Goal: Task Accomplishment & Management: Complete application form

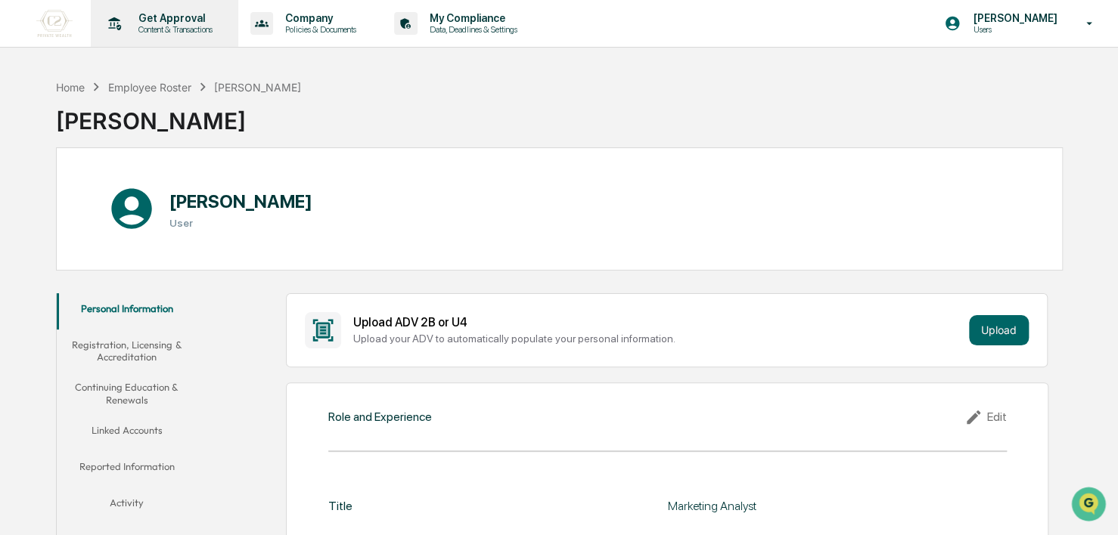
click at [172, 40] on div "Get Approval Content & Transactions" at bounding box center [163, 23] width 132 height 47
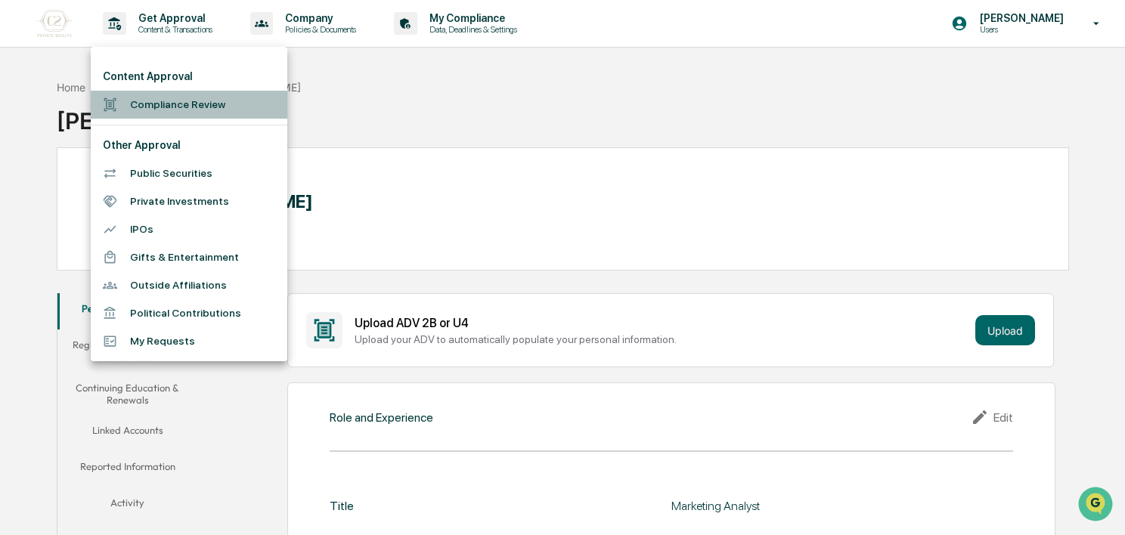
click at [178, 99] on li "Compliance Review" at bounding box center [189, 105] width 197 height 28
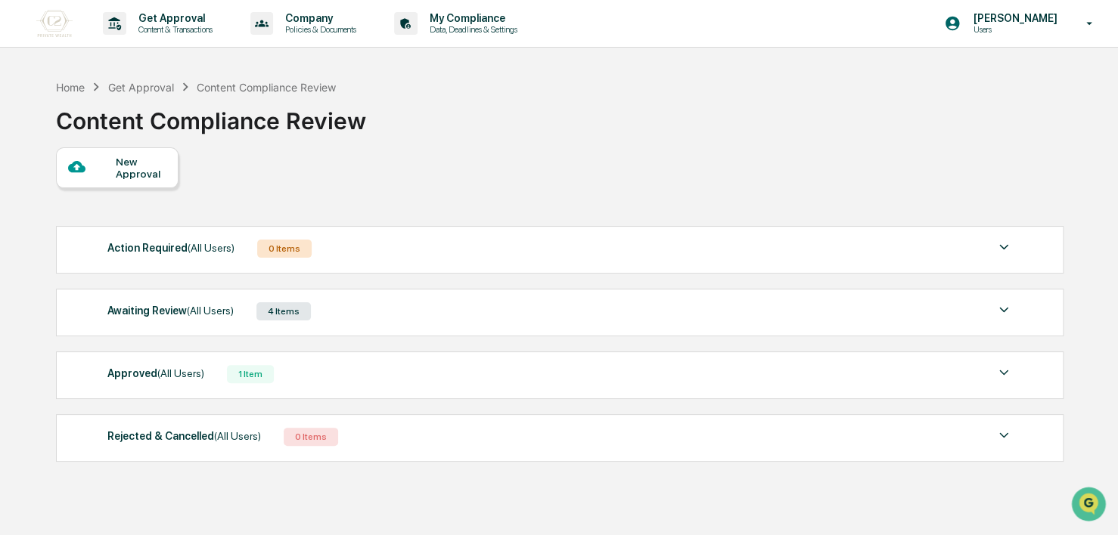
click at [305, 312] on div "4 Items" at bounding box center [283, 311] width 54 height 18
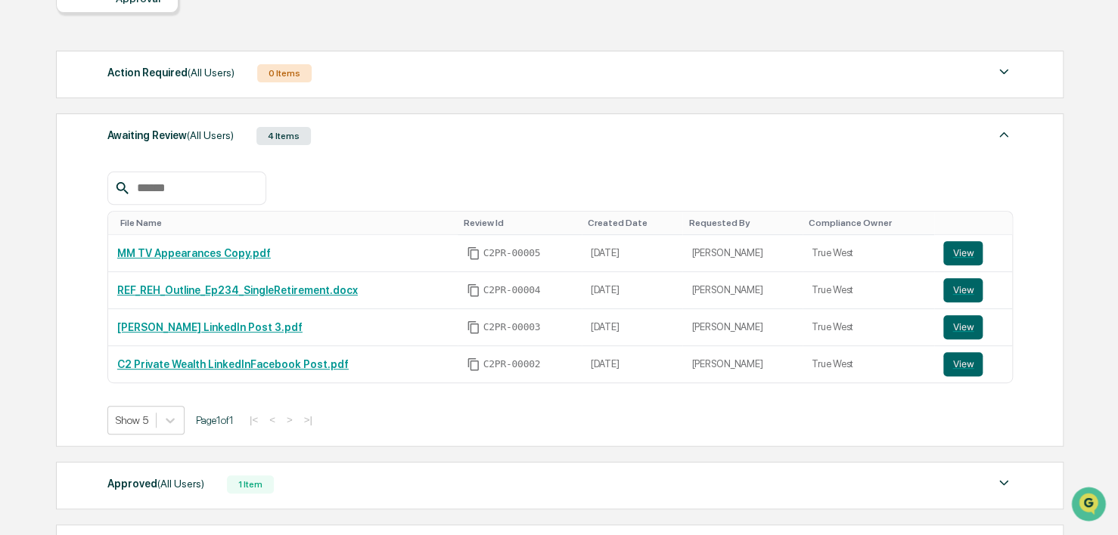
scroll to position [178, 0]
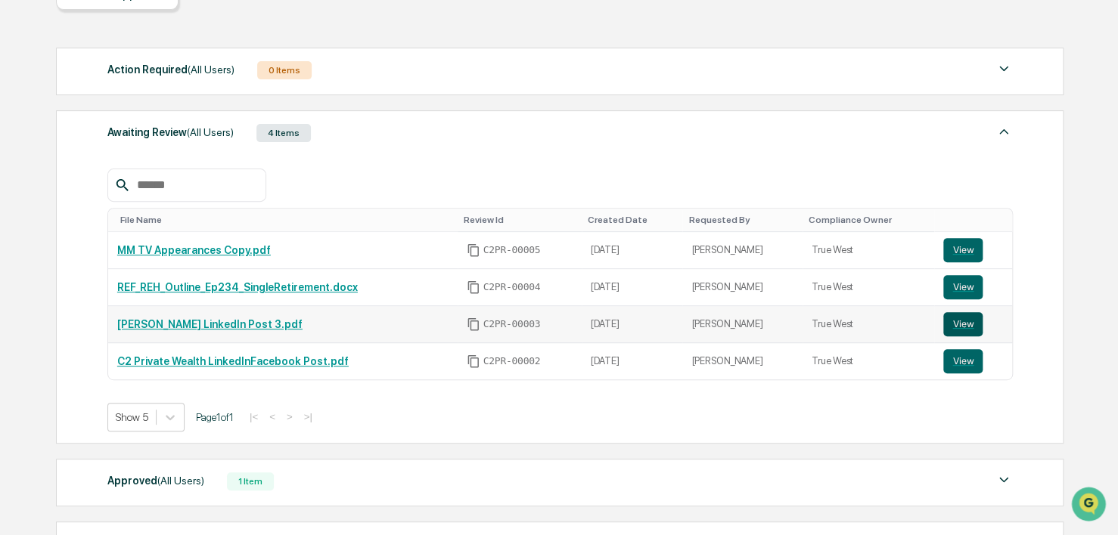
click at [947, 327] on button "View" at bounding box center [962, 324] width 39 height 24
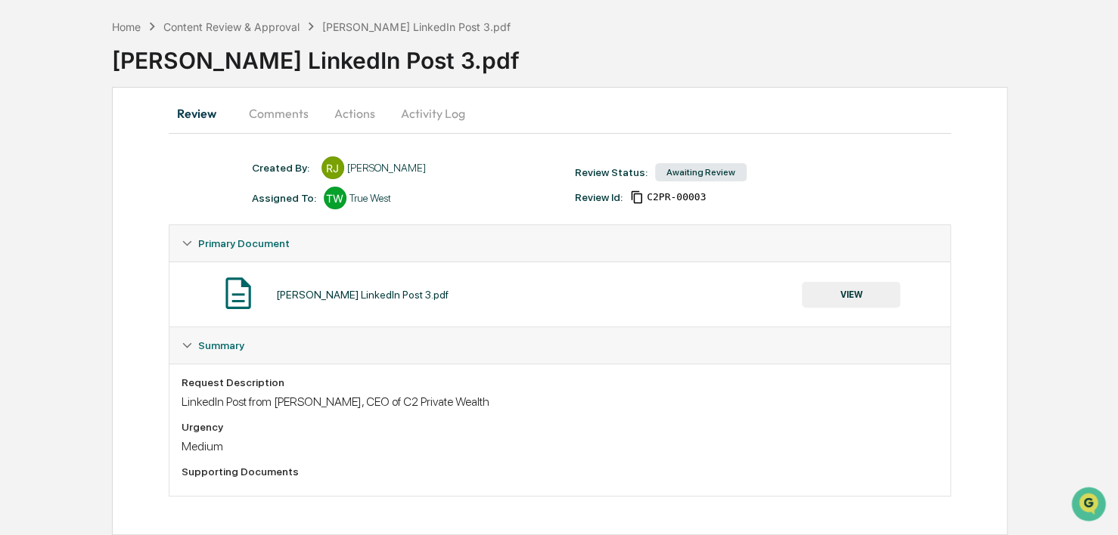
scroll to position [24, 0]
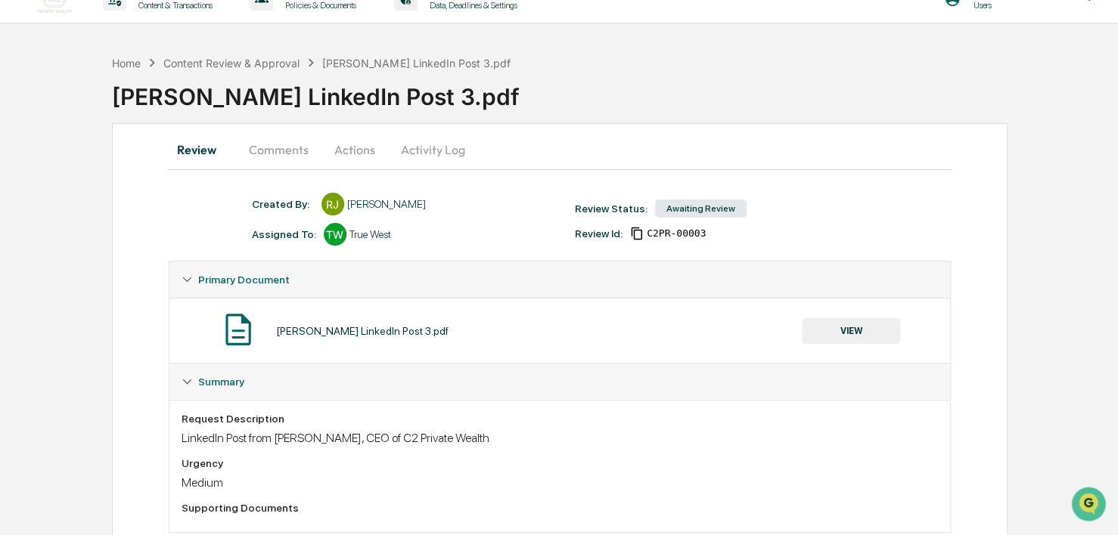
click at [336, 156] on button "Actions" at bounding box center [355, 150] width 68 height 36
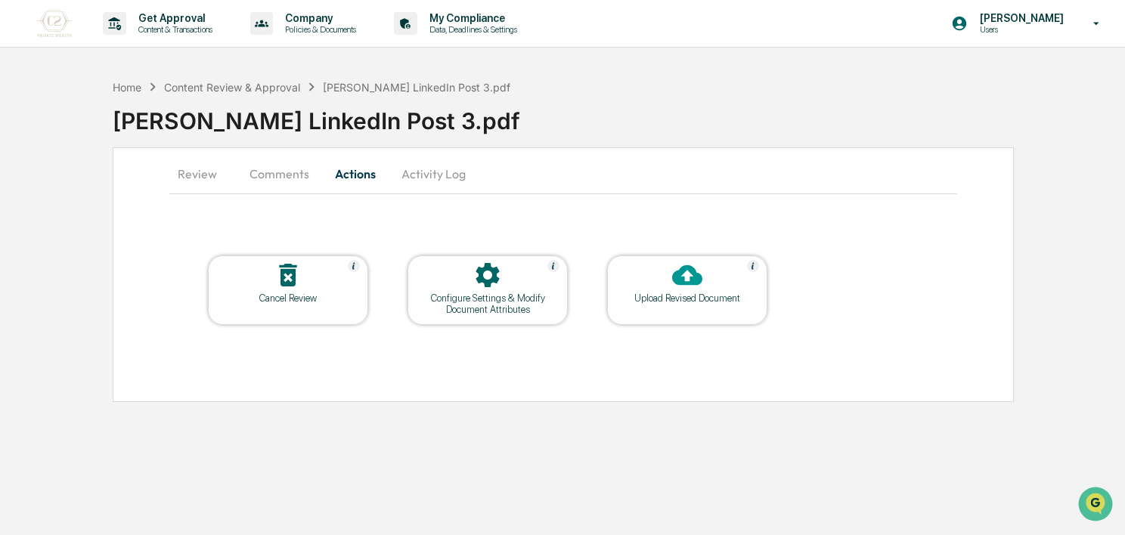
click at [485, 284] on icon at bounding box center [487, 275] width 23 height 24
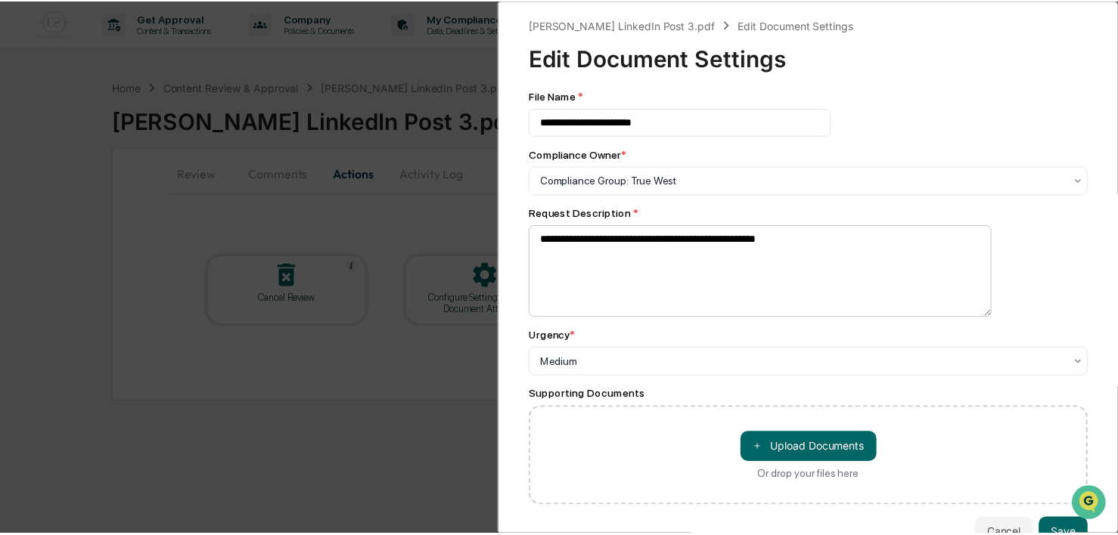
scroll to position [48, 0]
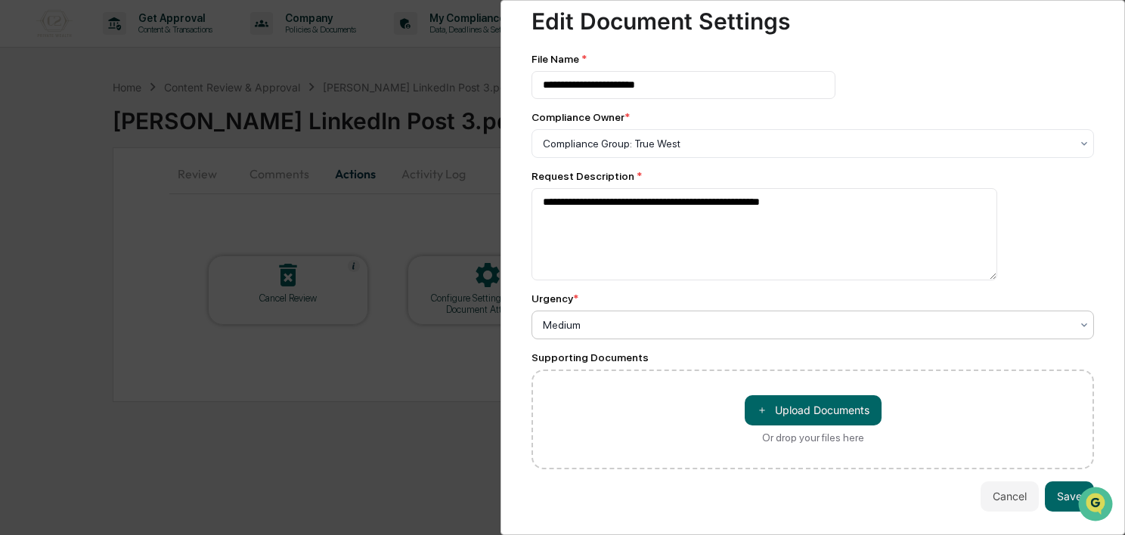
click at [593, 318] on div at bounding box center [807, 325] width 528 height 15
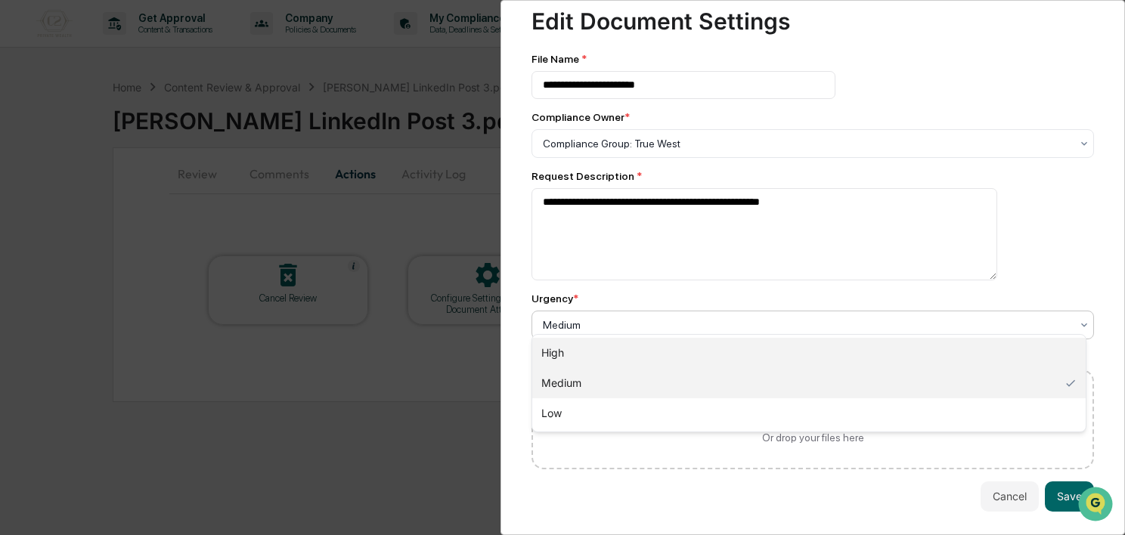
click at [596, 338] on div "High" at bounding box center [808, 353] width 553 height 30
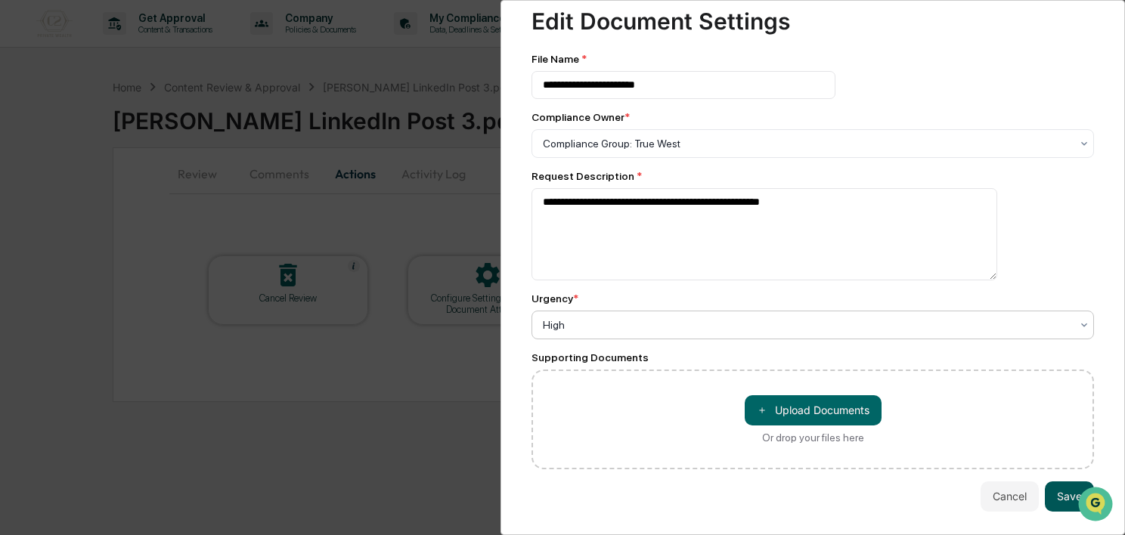
click at [1067, 488] on button "Save" at bounding box center [1069, 497] width 49 height 30
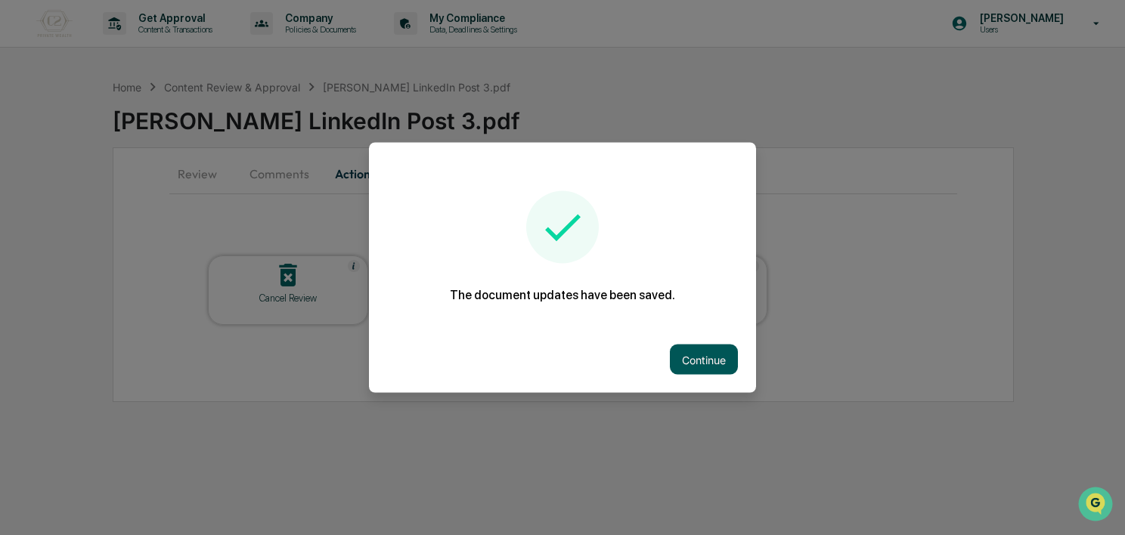
click at [712, 358] on button "Continue" at bounding box center [704, 360] width 68 height 30
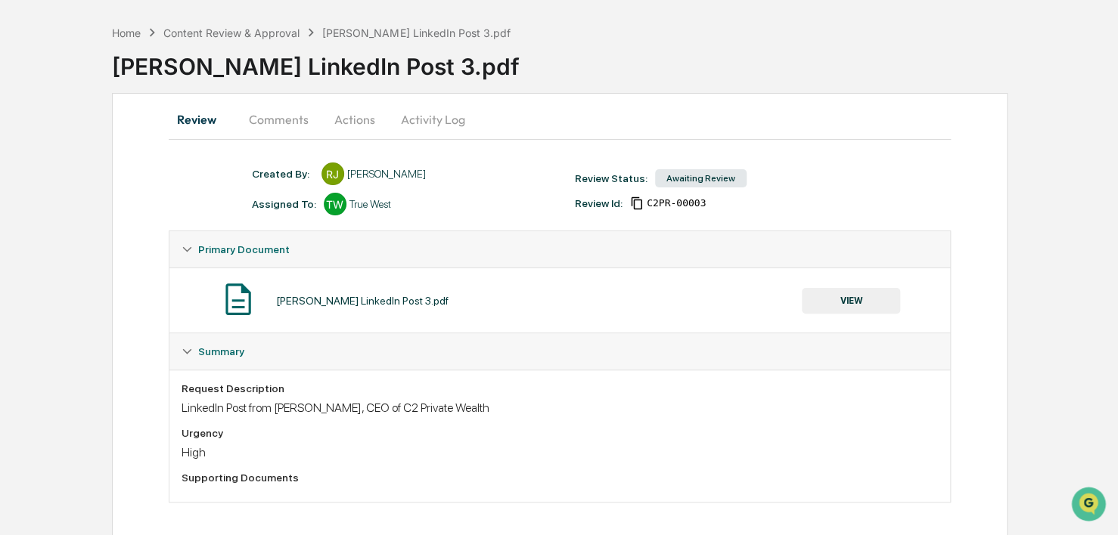
scroll to position [61, 0]
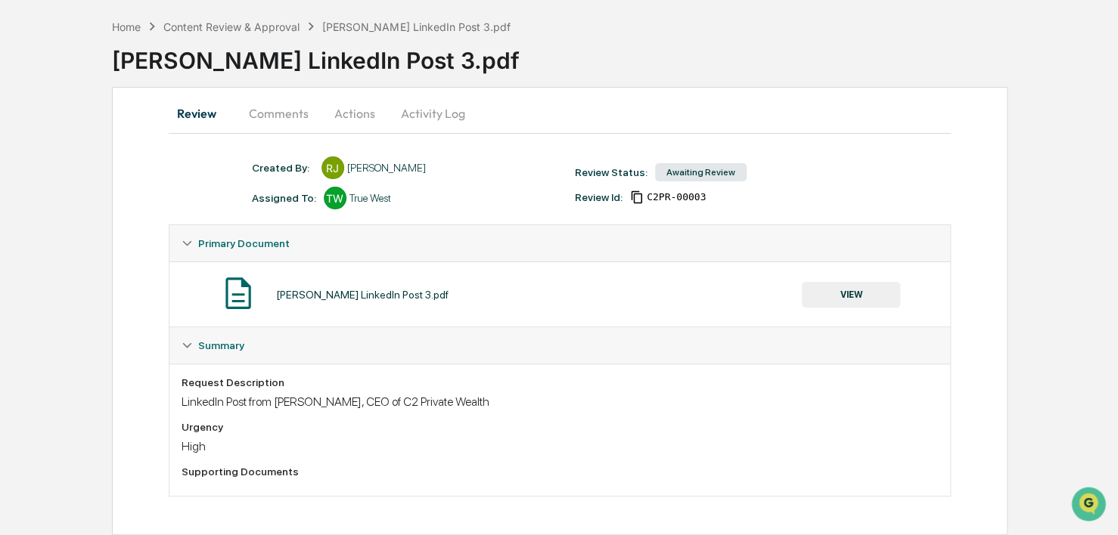
click at [358, 117] on button "Actions" at bounding box center [355, 113] width 68 height 36
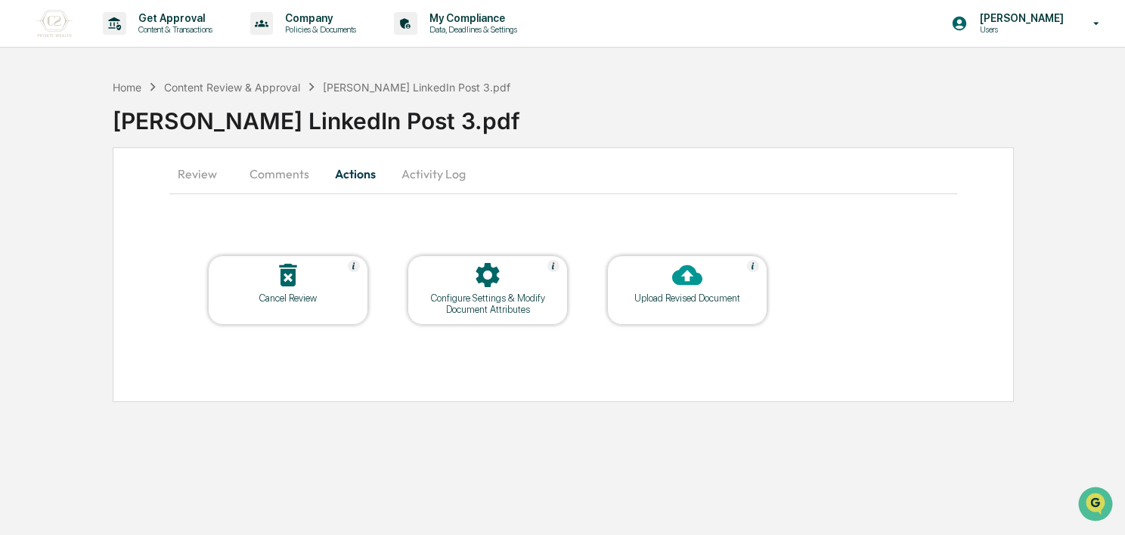
click at [476, 281] on icon at bounding box center [487, 275] width 23 height 24
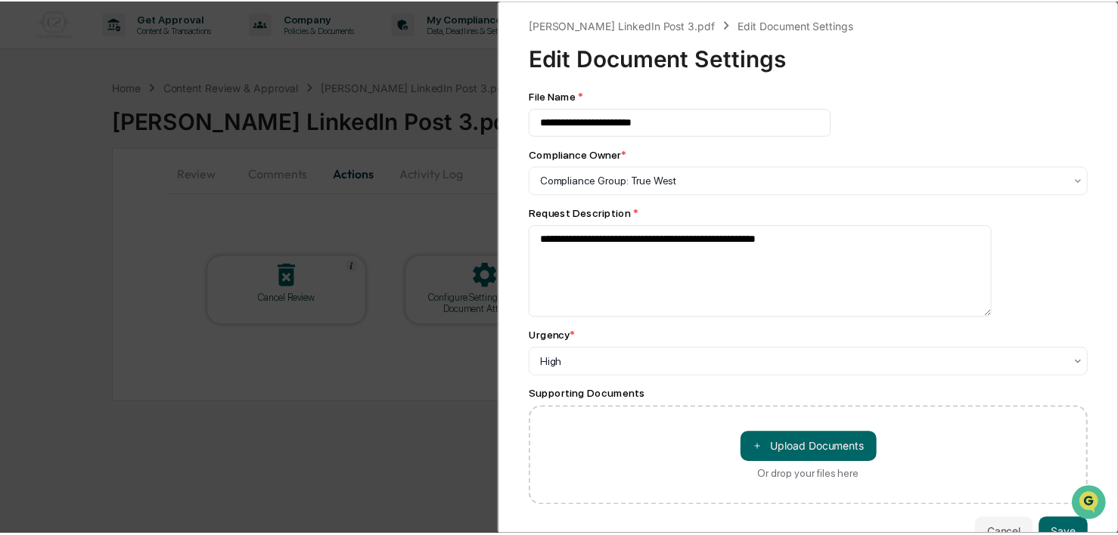
scroll to position [48, 0]
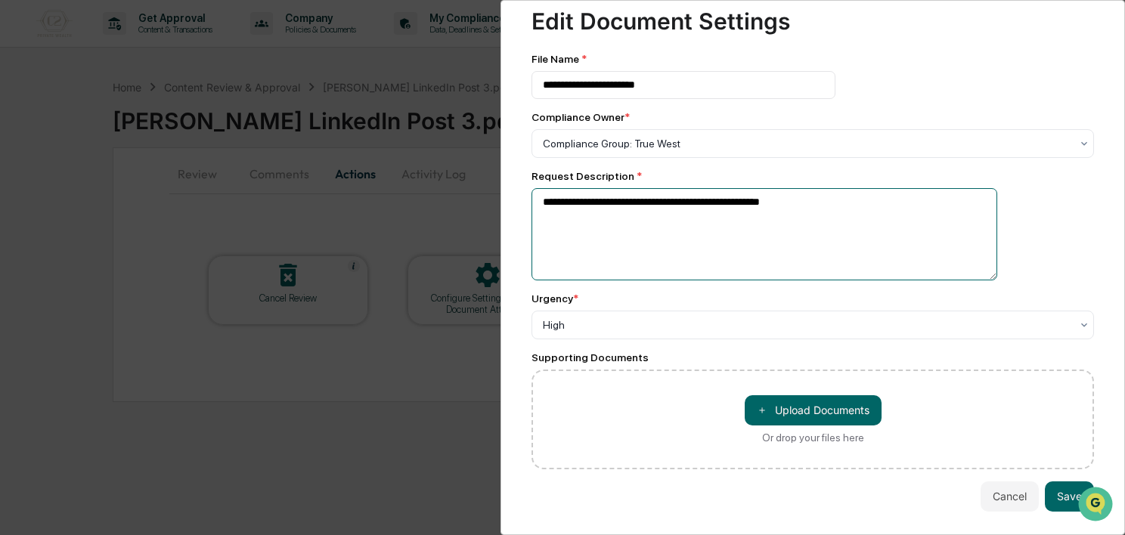
click at [798, 196] on textarea "**********" at bounding box center [765, 234] width 466 height 92
type textarea "**********"
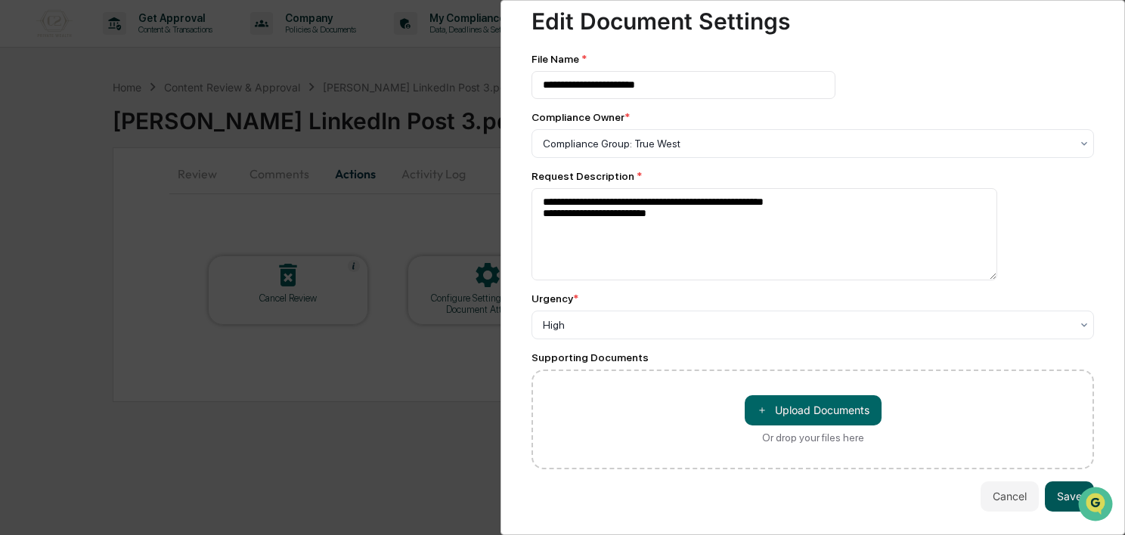
click at [1063, 494] on button "Save" at bounding box center [1069, 497] width 49 height 30
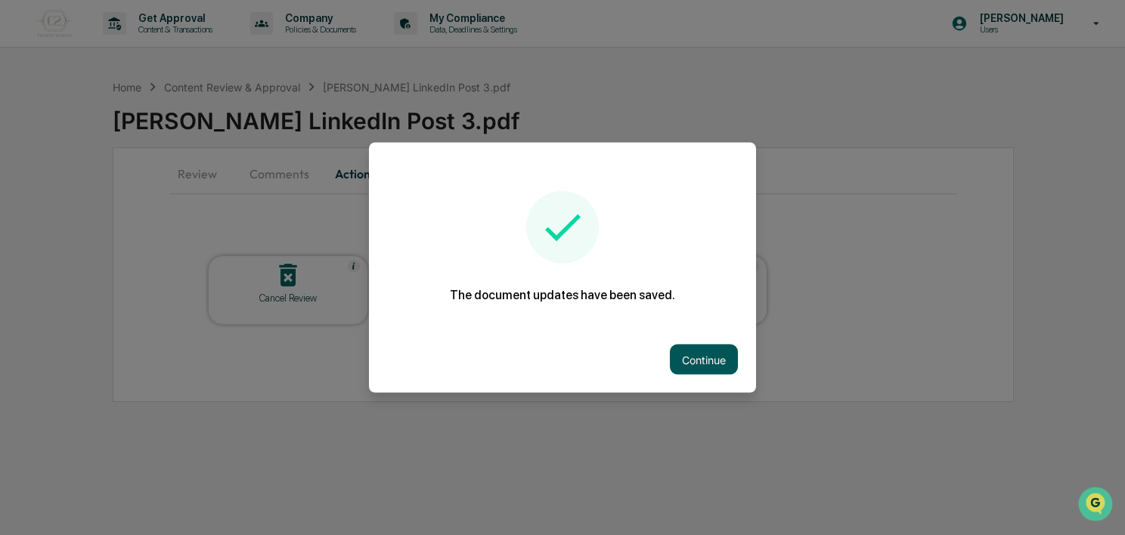
click at [709, 354] on button "Continue" at bounding box center [704, 360] width 68 height 30
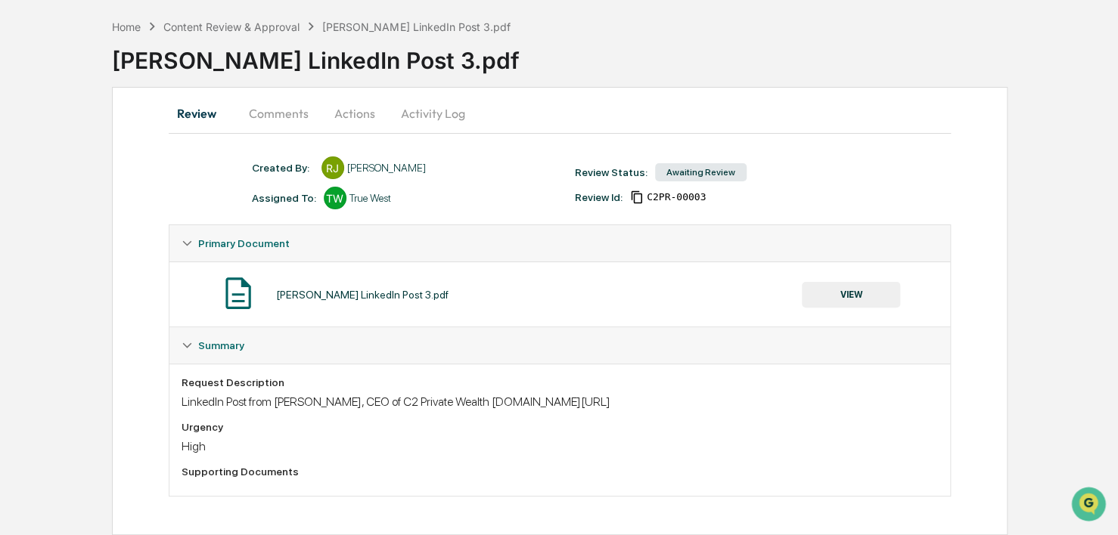
scroll to position [0, 0]
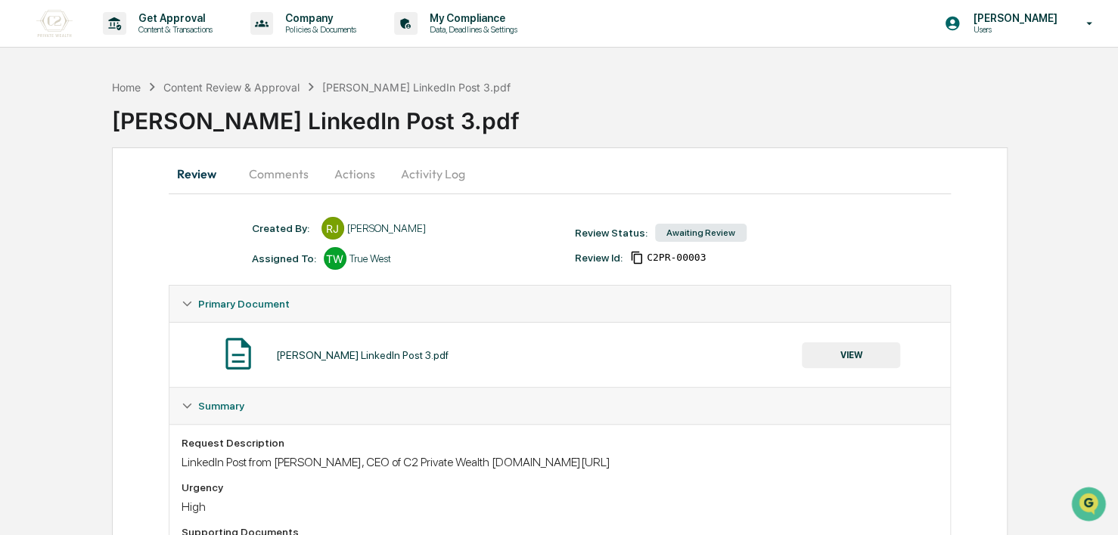
click at [261, 175] on button "Comments" at bounding box center [279, 174] width 84 height 36
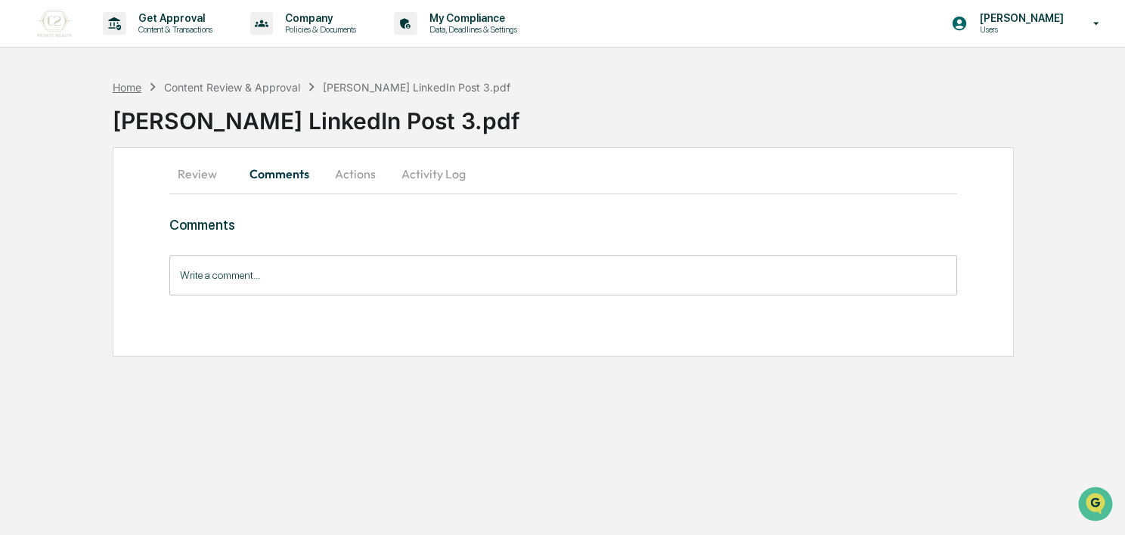
click at [130, 85] on div "Home" at bounding box center [127, 87] width 29 height 13
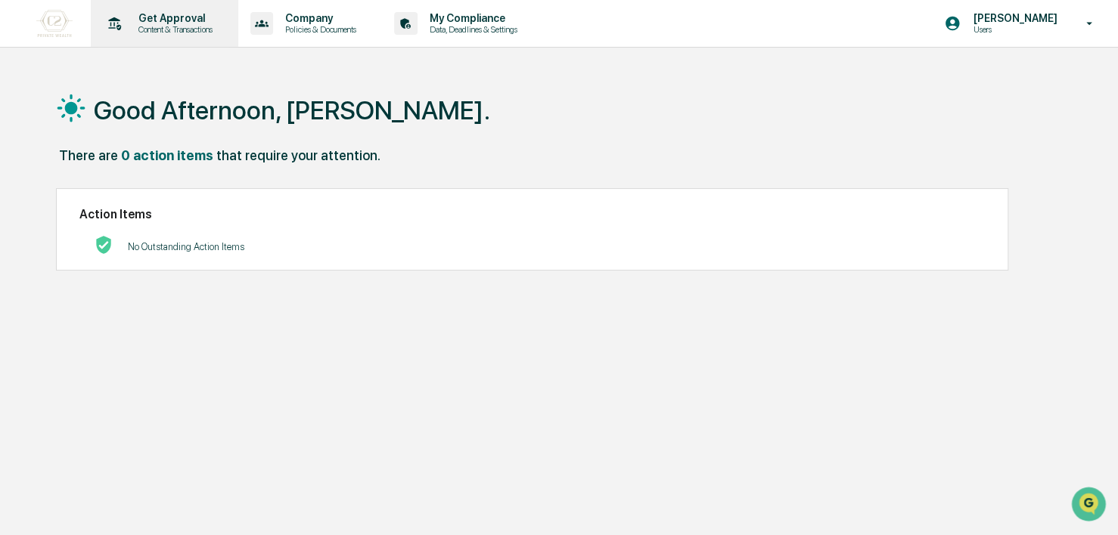
click at [156, 11] on div "Get Approval Content & Transactions" at bounding box center [163, 23] width 132 height 47
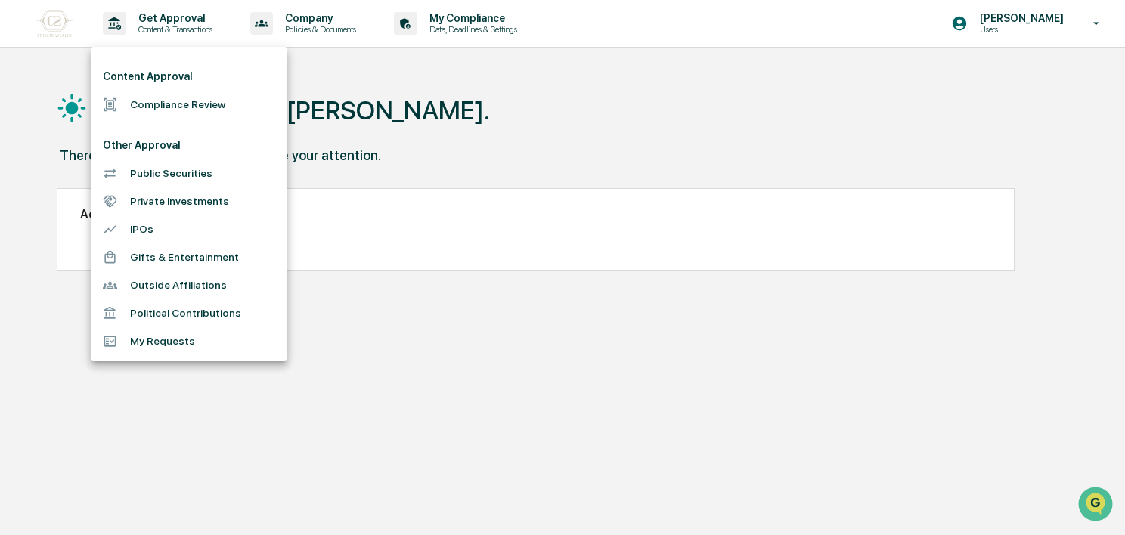
click at [178, 103] on li "Compliance Review" at bounding box center [189, 105] width 197 height 28
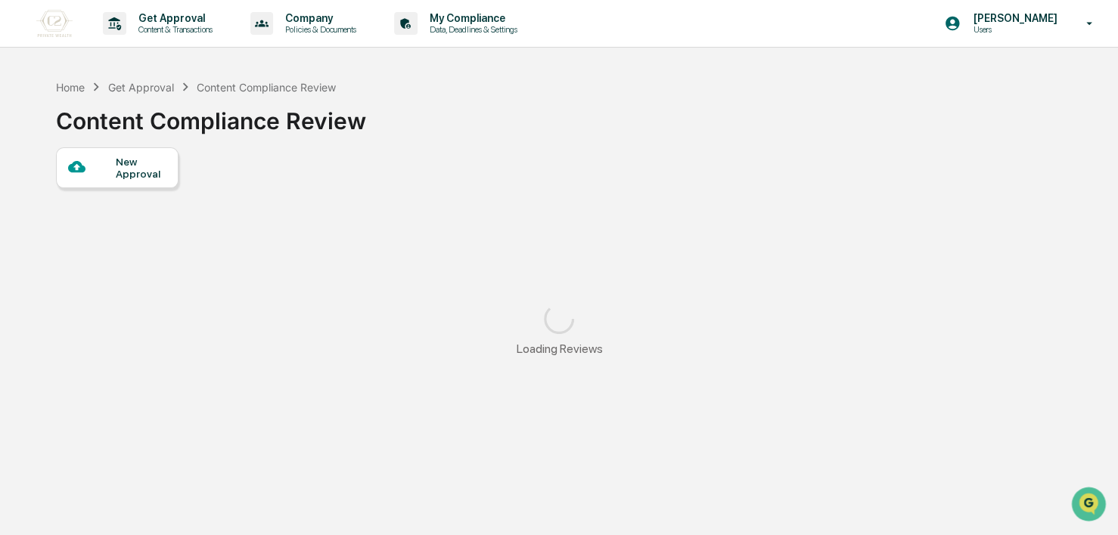
scroll to position [72, 0]
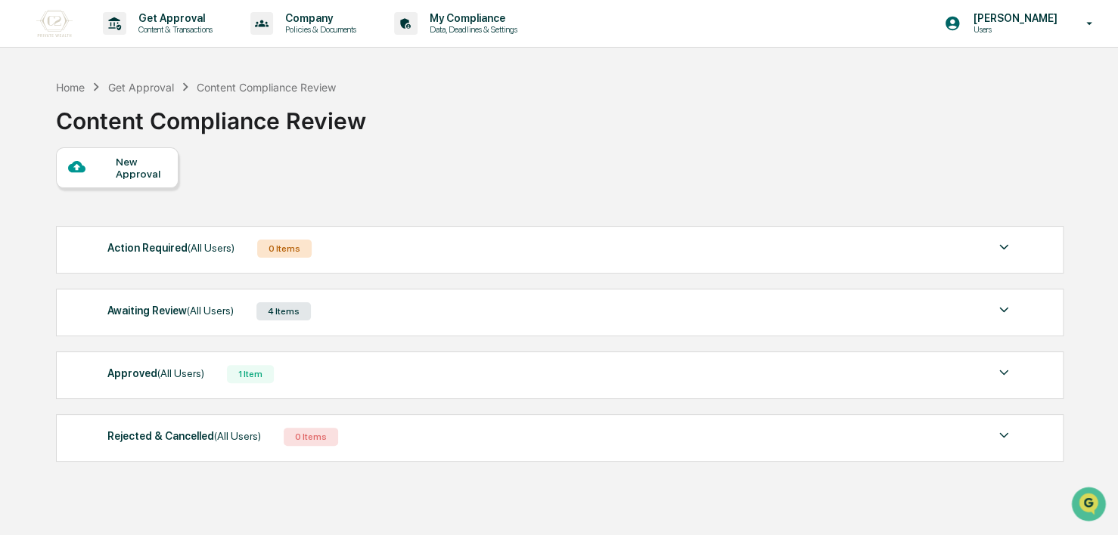
click at [267, 316] on div "4 Items" at bounding box center [283, 311] width 54 height 18
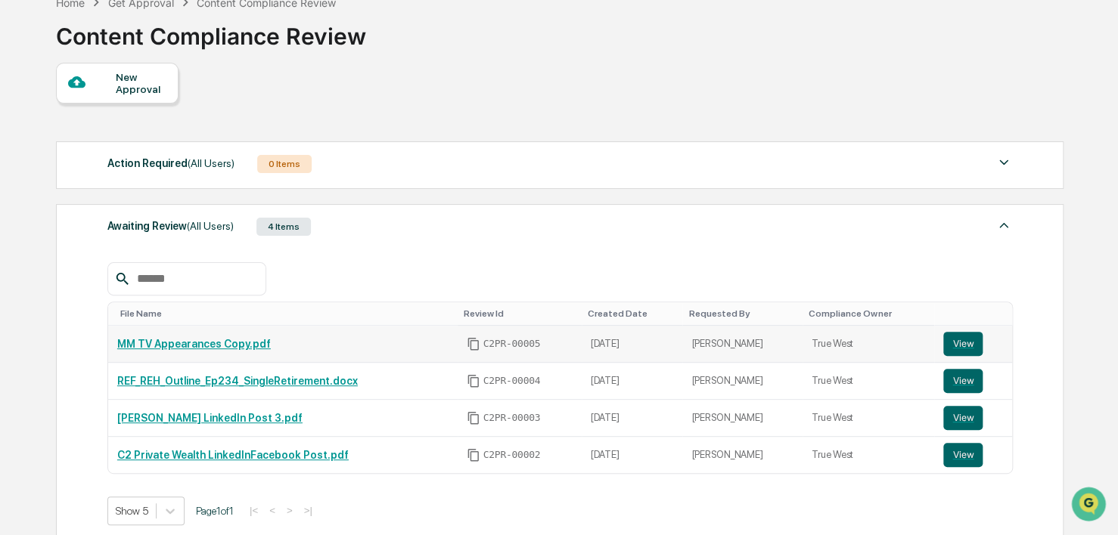
scroll to position [87, 0]
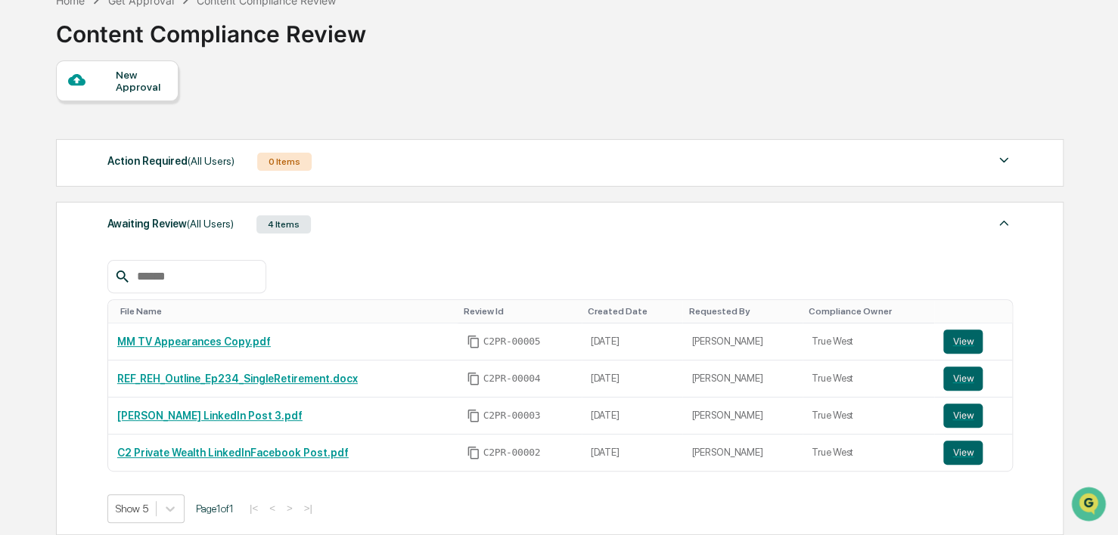
click at [647, 501] on div "Show 5 Page 1 of 1 |< < > >|" at bounding box center [559, 508] width 905 height 29
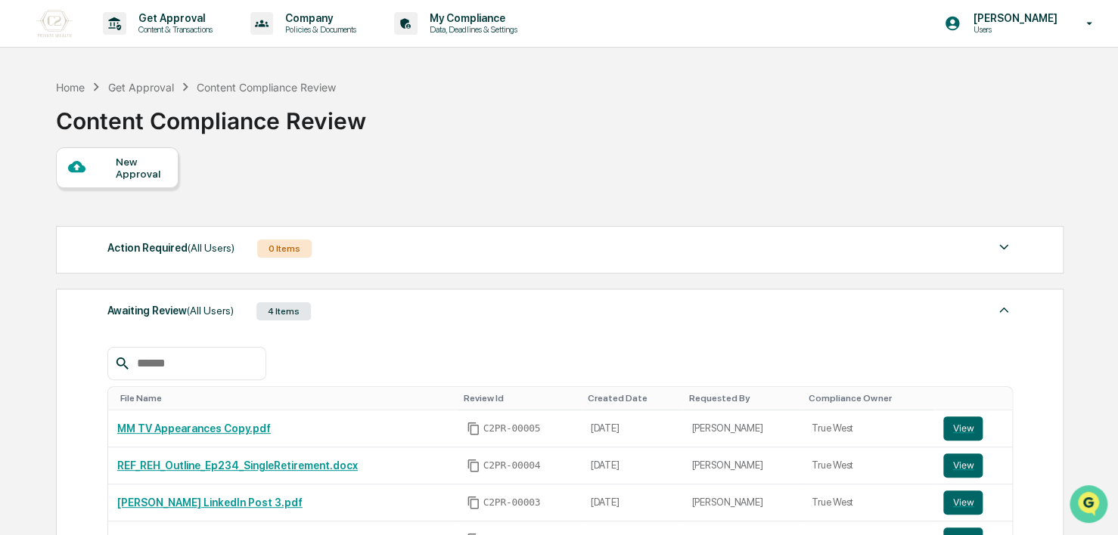
click at [1087, 512] on icon "Open customer support" at bounding box center [1088, 523] width 38 height 38
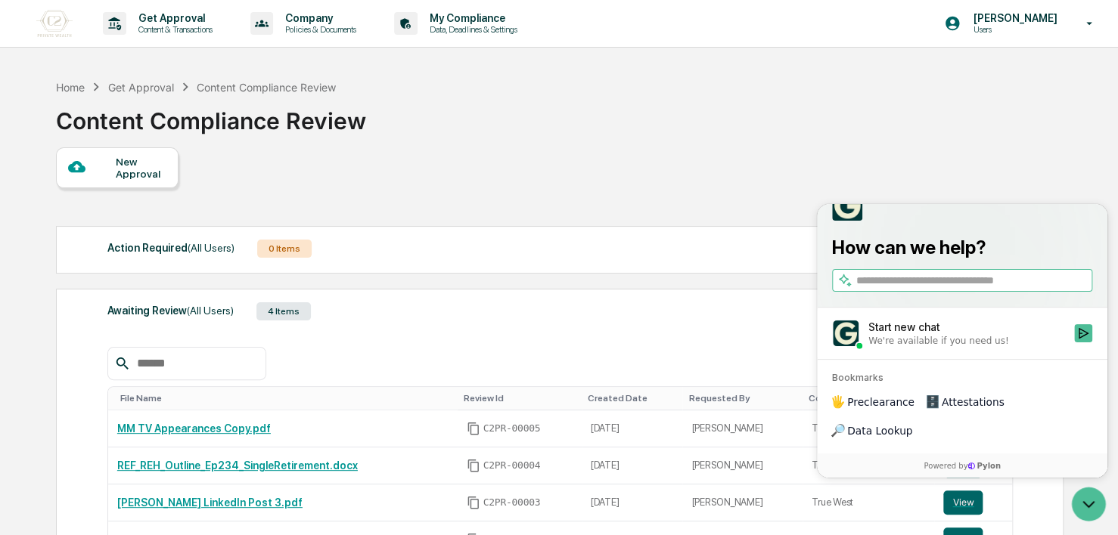
click at [953, 292] on label at bounding box center [962, 280] width 260 height 23
click at [953, 289] on input "search" at bounding box center [972, 281] width 233 height 16
click at [744, 169] on div "New Approval" at bounding box center [559, 167] width 1006 height 41
